Goal: Transaction & Acquisition: Book appointment/travel/reservation

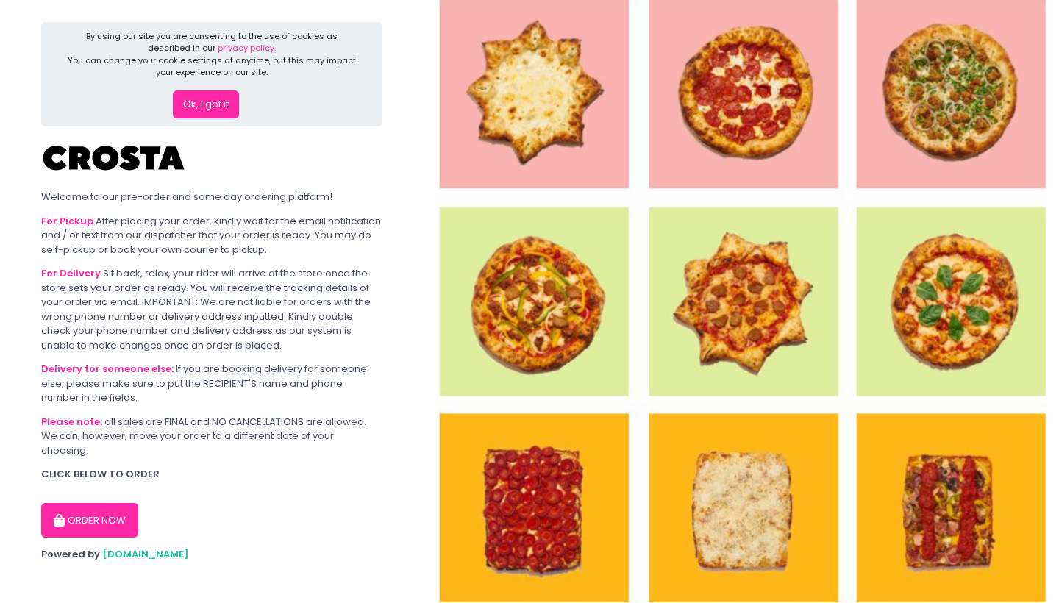
click at [107, 503] on button "ORDER NOW" at bounding box center [89, 520] width 97 height 35
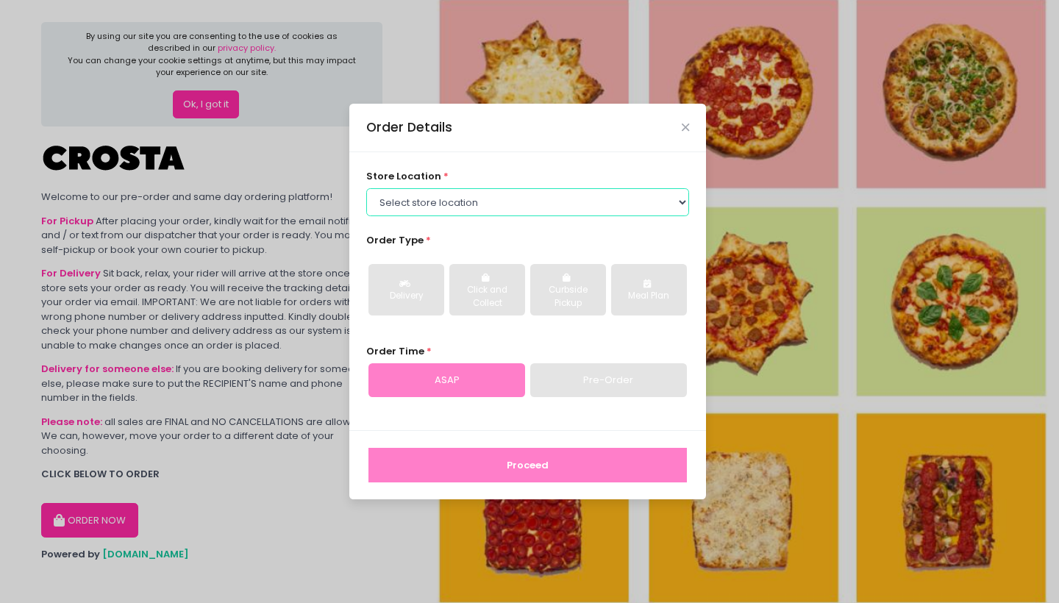
select select "65090bae48156caed44a5eb4"
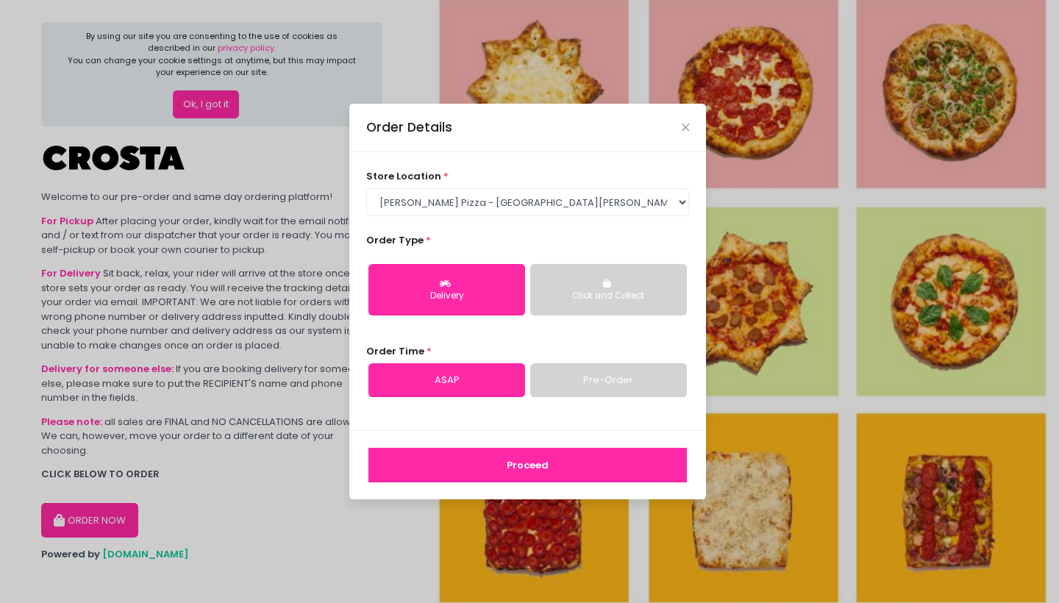
click at [589, 294] on div "Click and Collect" at bounding box center [609, 296] width 136 height 13
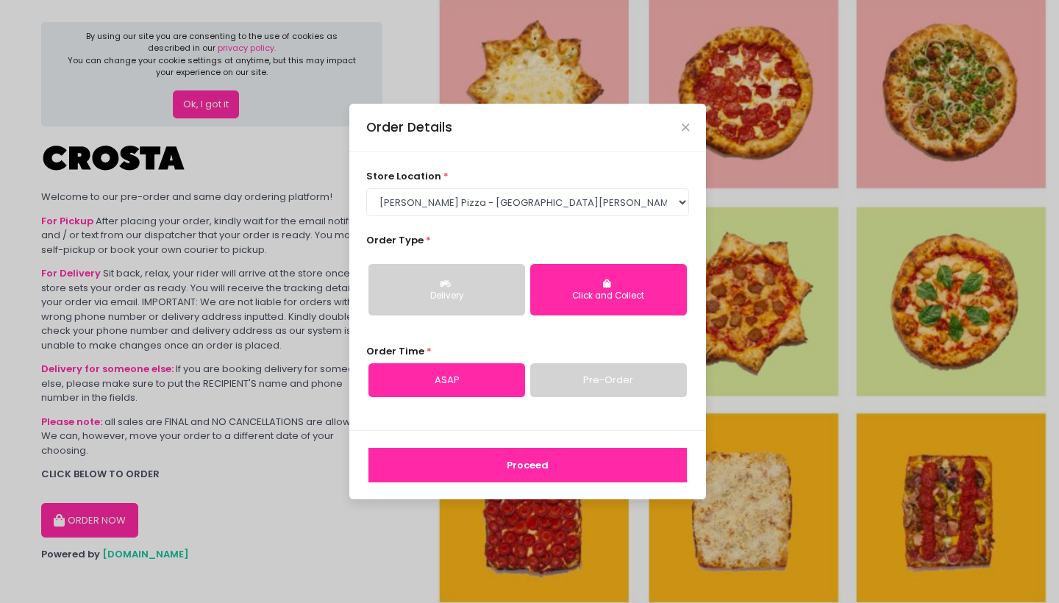
click at [431, 389] on link "ASAP" at bounding box center [446, 380] width 157 height 34
click at [563, 394] on link "Pre-Order" at bounding box center [608, 380] width 157 height 34
select select "[DATE]"
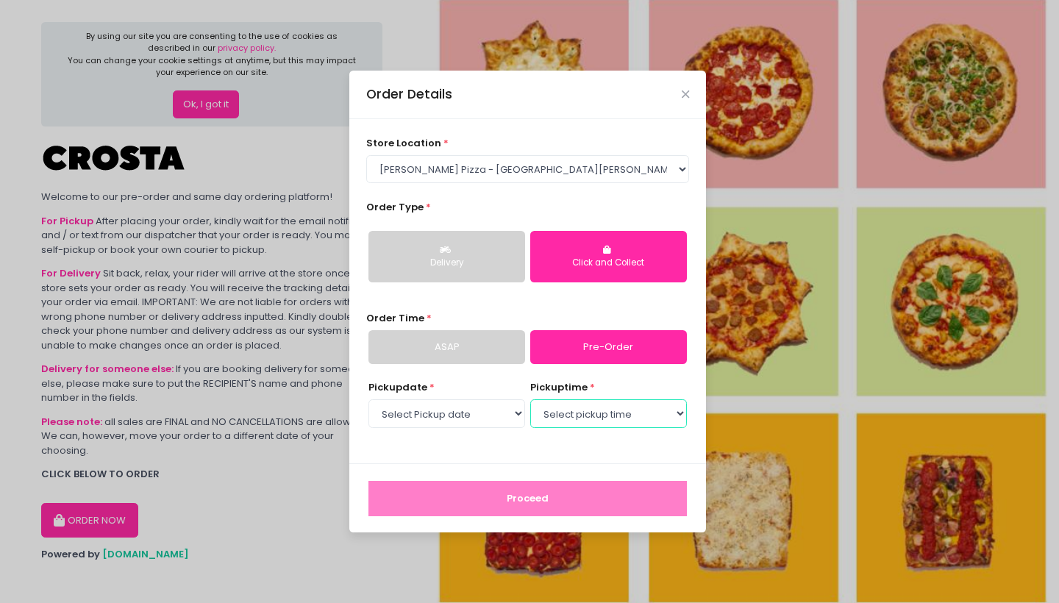
select select "16:30"
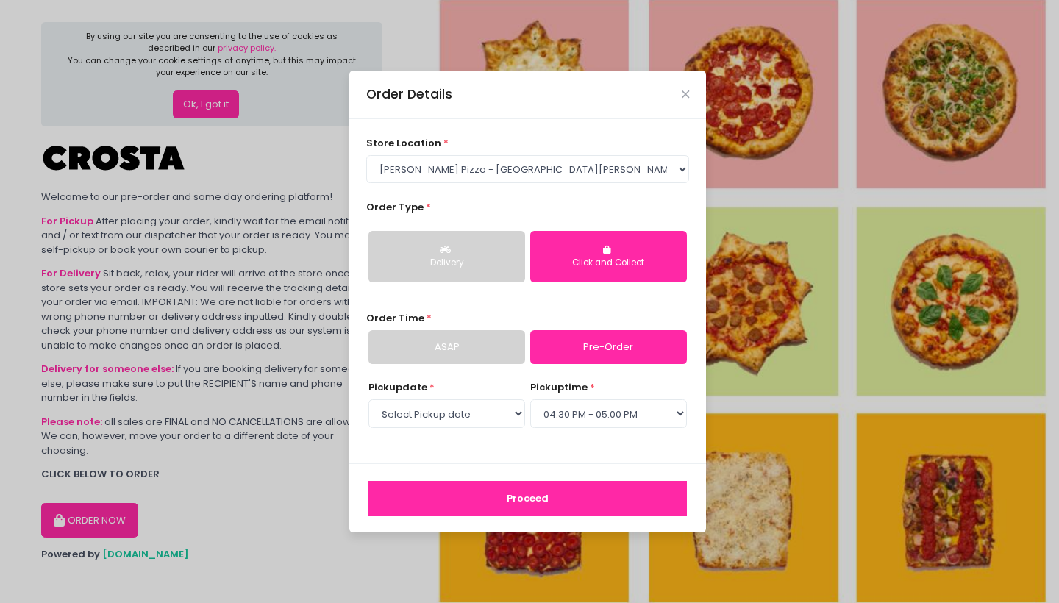
click at [514, 499] on button "Proceed" at bounding box center [527, 498] width 318 height 35
